Goal: Find specific page/section: Find specific page/section

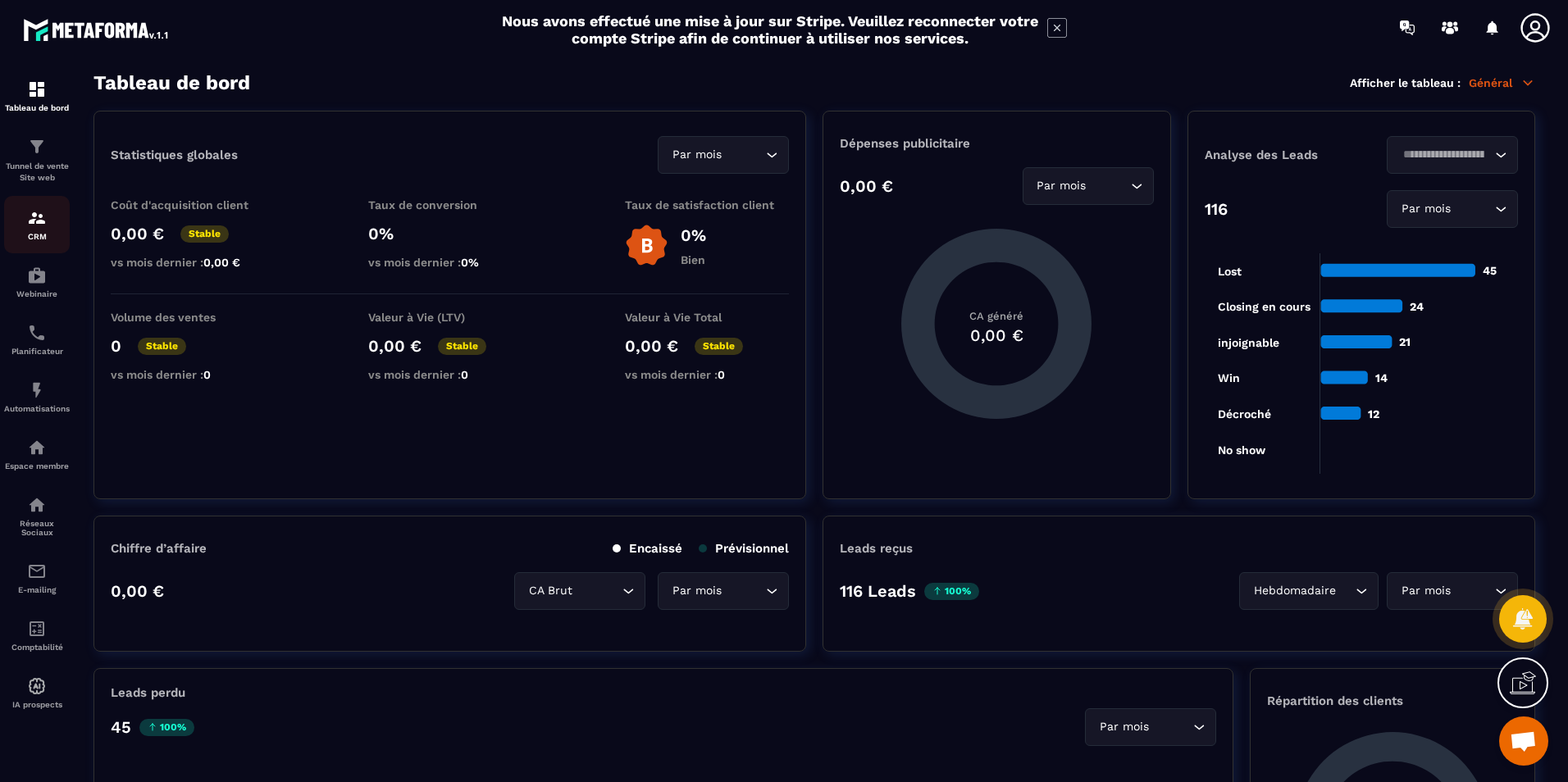
click at [20, 232] on p "CRM" at bounding box center [37, 237] width 66 height 9
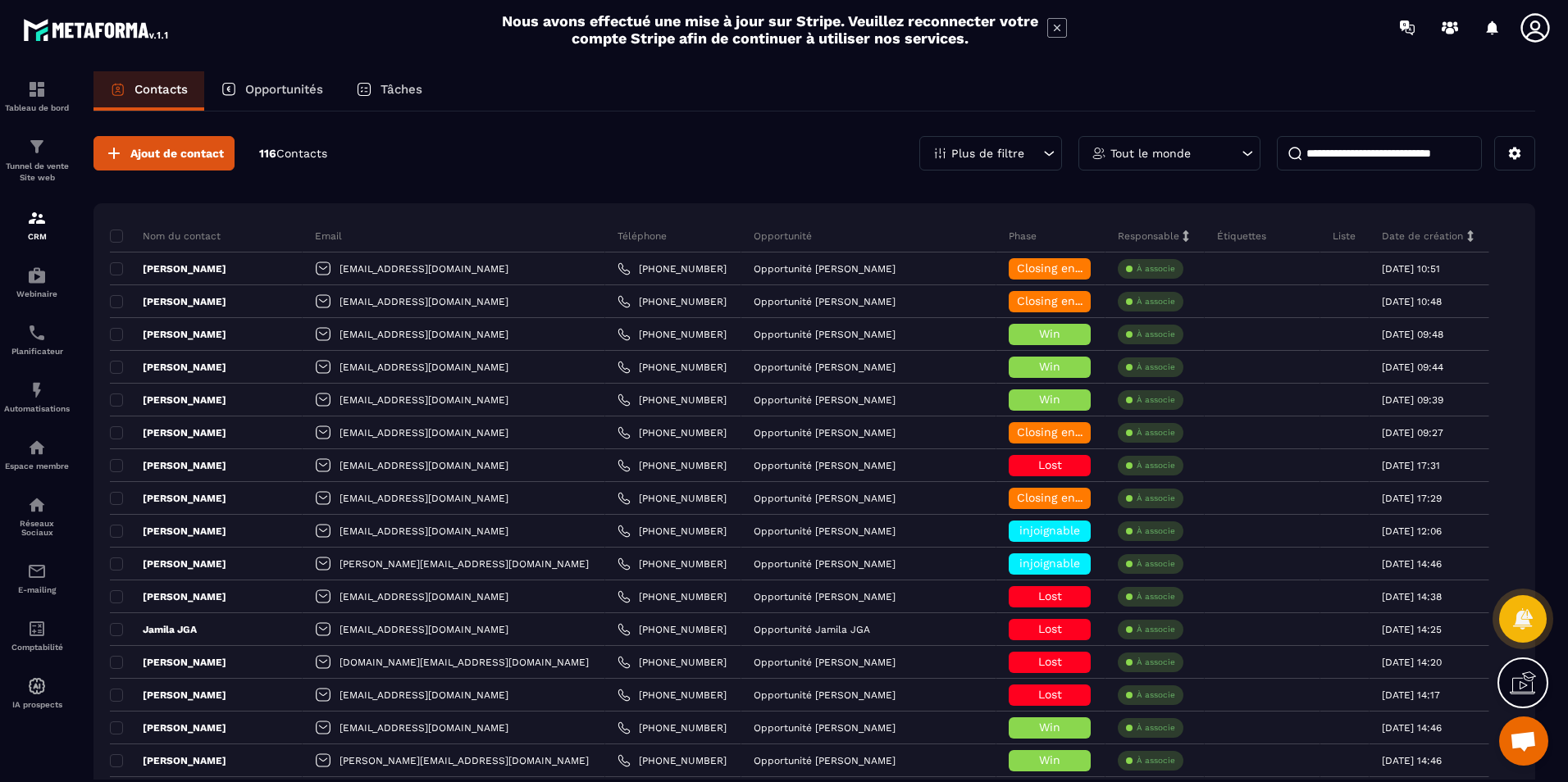
click at [1345, 155] on input at bounding box center [1378, 152] width 205 height 35
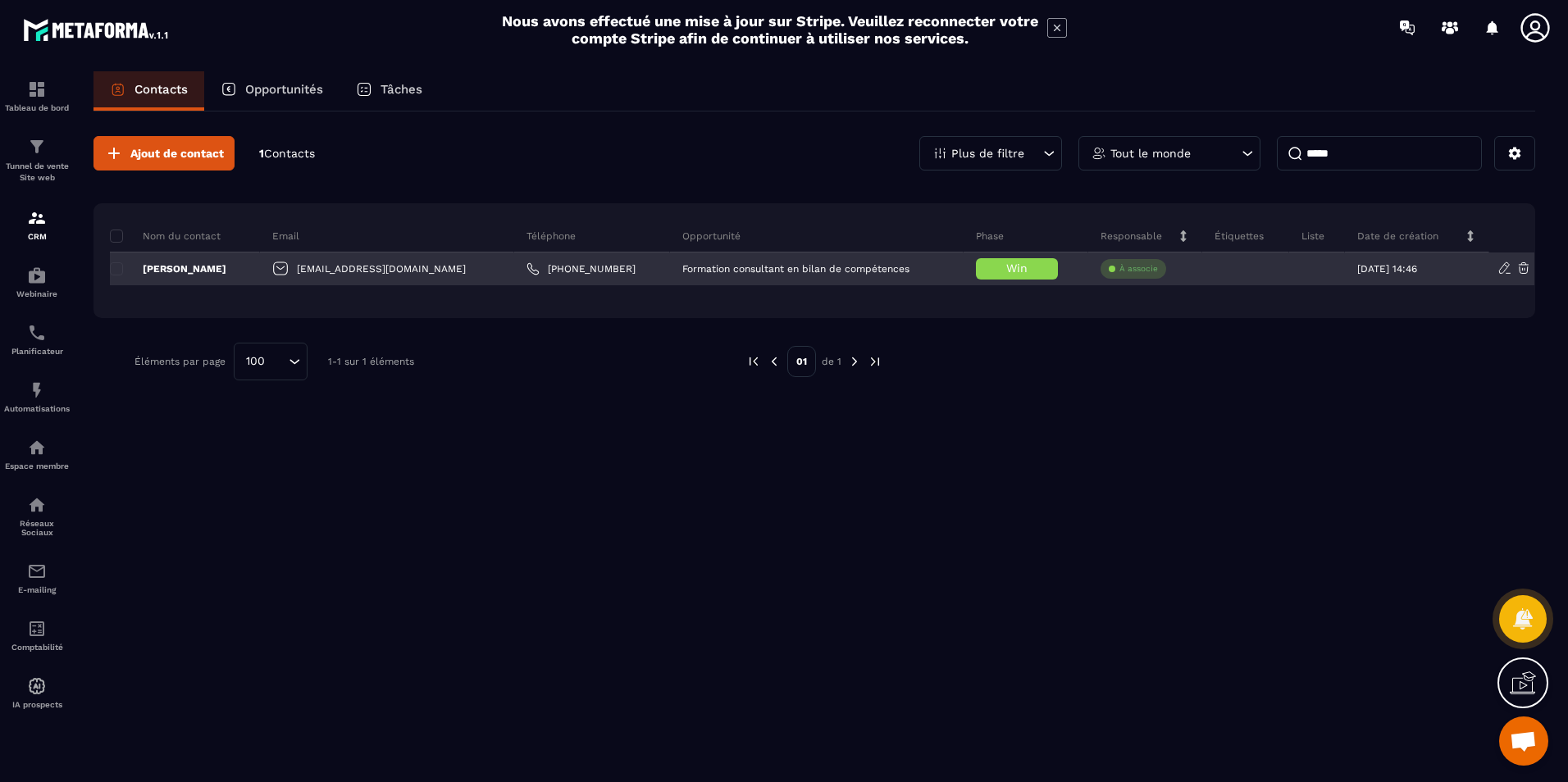
type input "*****"
click at [197, 273] on p "[PERSON_NAME]" at bounding box center [168, 269] width 116 height 13
